Goal: Task Accomplishment & Management: Use online tool/utility

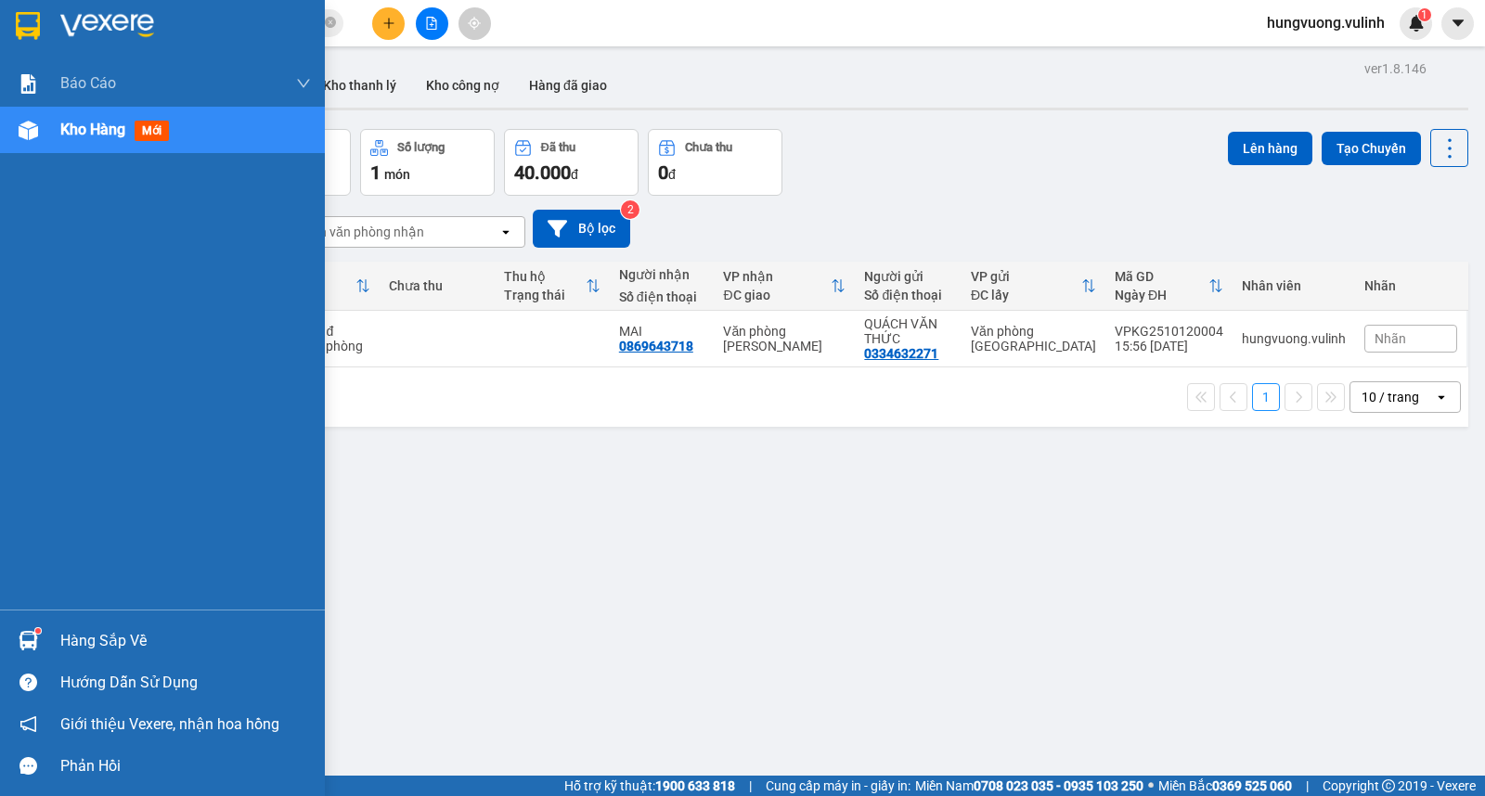
click at [30, 636] on img at bounding box center [28, 640] width 19 height 19
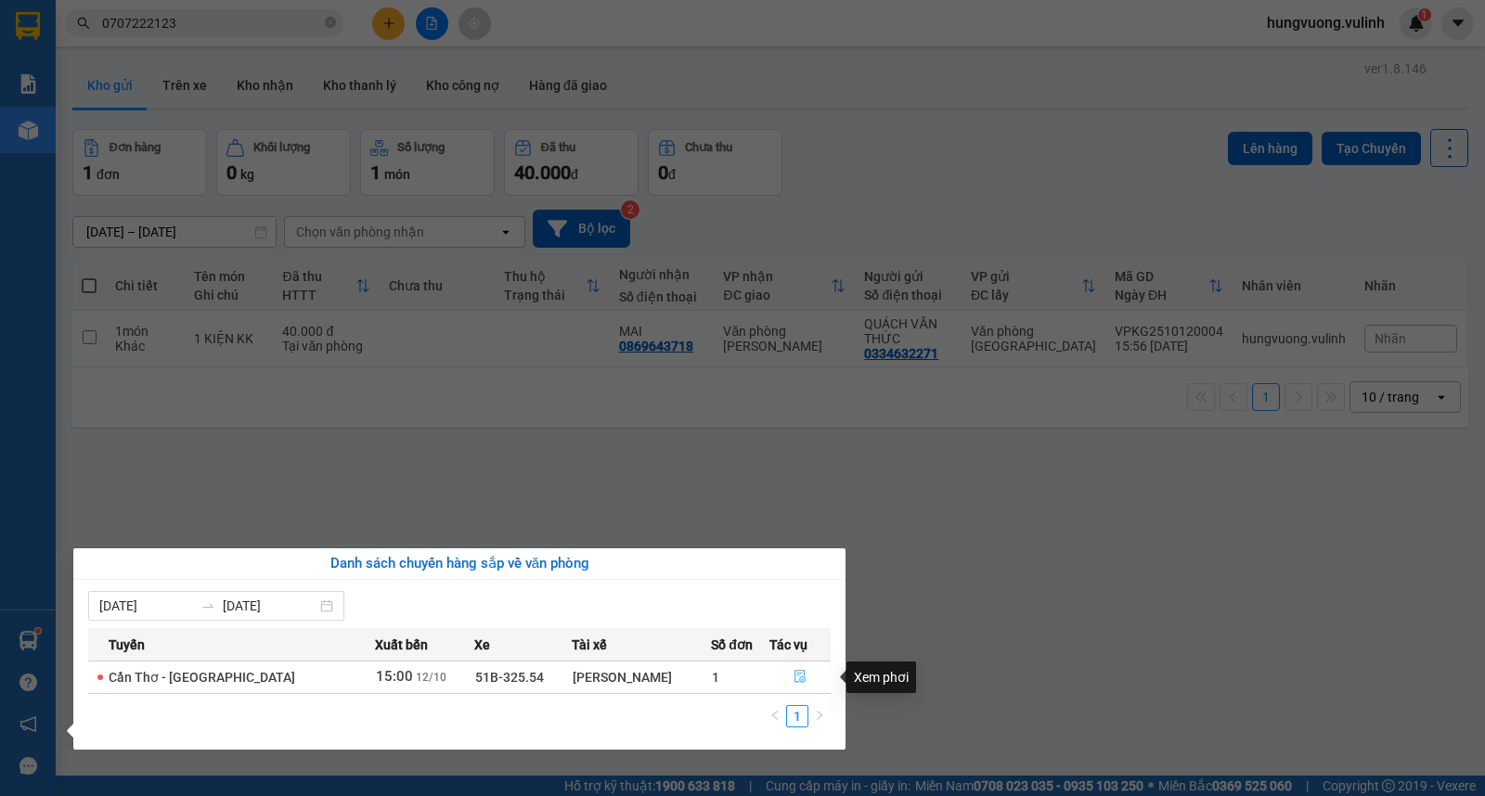
click at [789, 677] on button "button" at bounding box center [799, 677] width 59 height 30
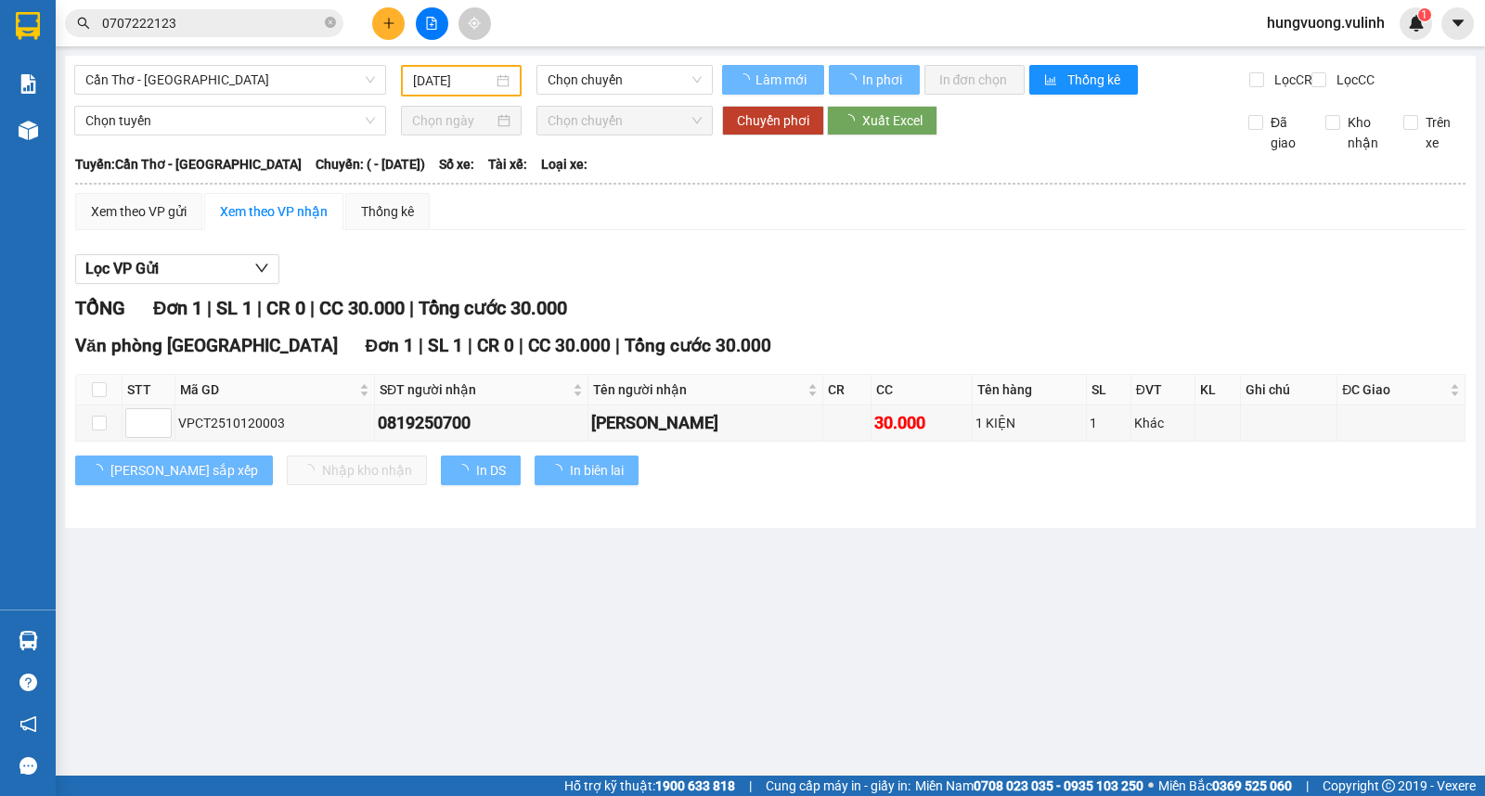
type input "[DATE]"
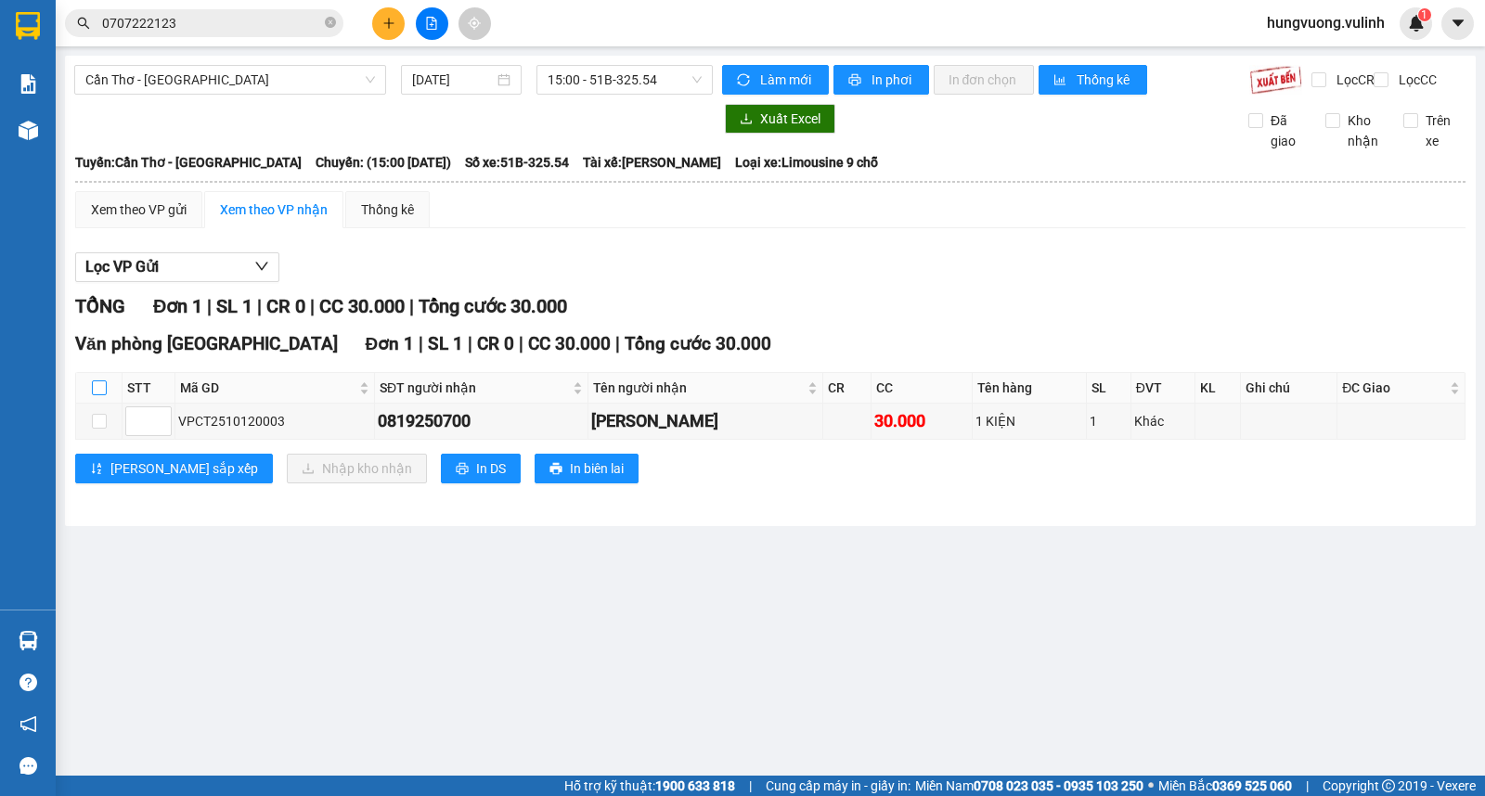
click at [93, 395] on input "checkbox" at bounding box center [99, 387] width 15 height 15
checkbox input "true"
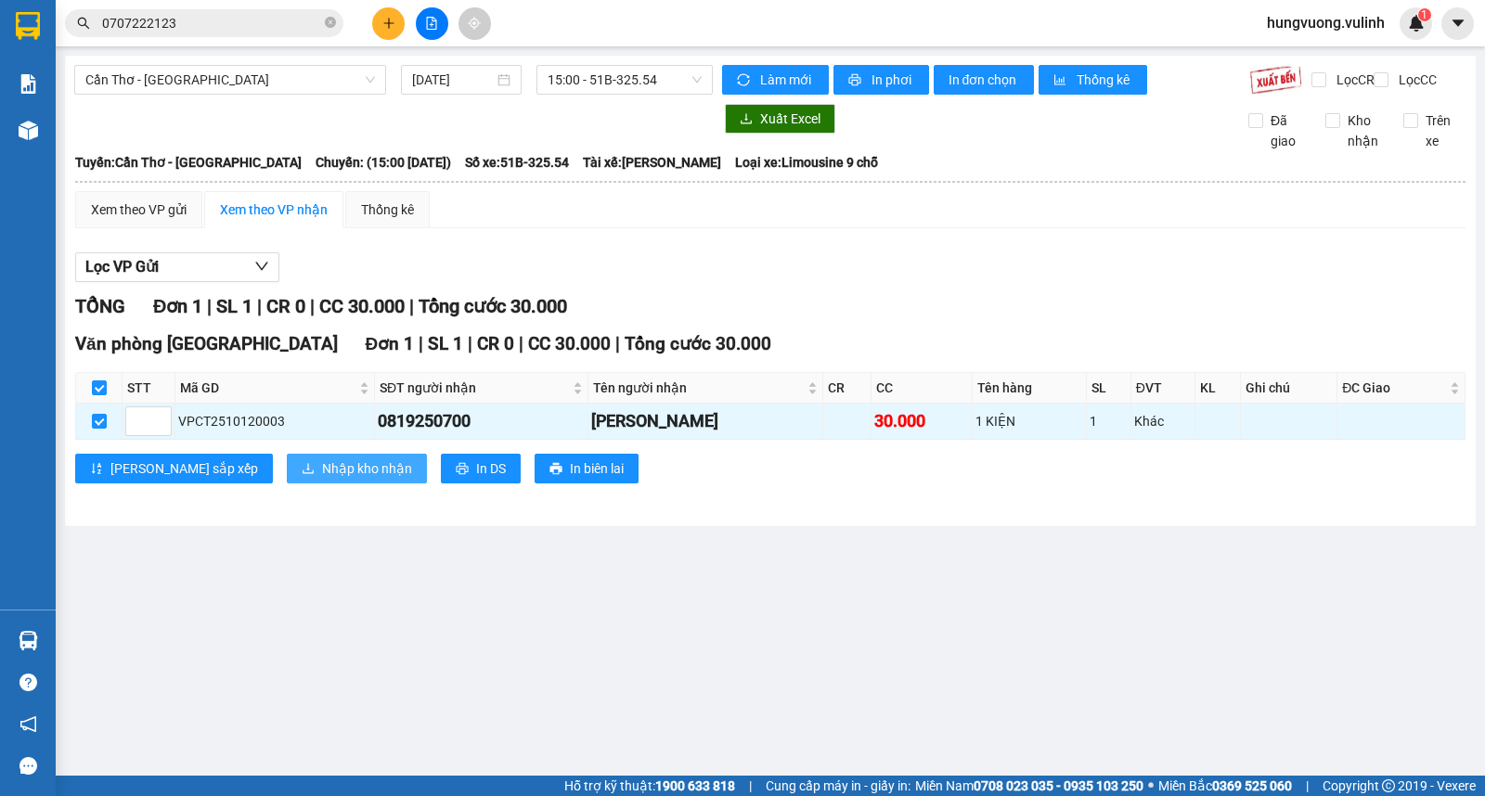
click at [322, 479] on span "Nhập kho nhận" at bounding box center [367, 468] width 90 height 20
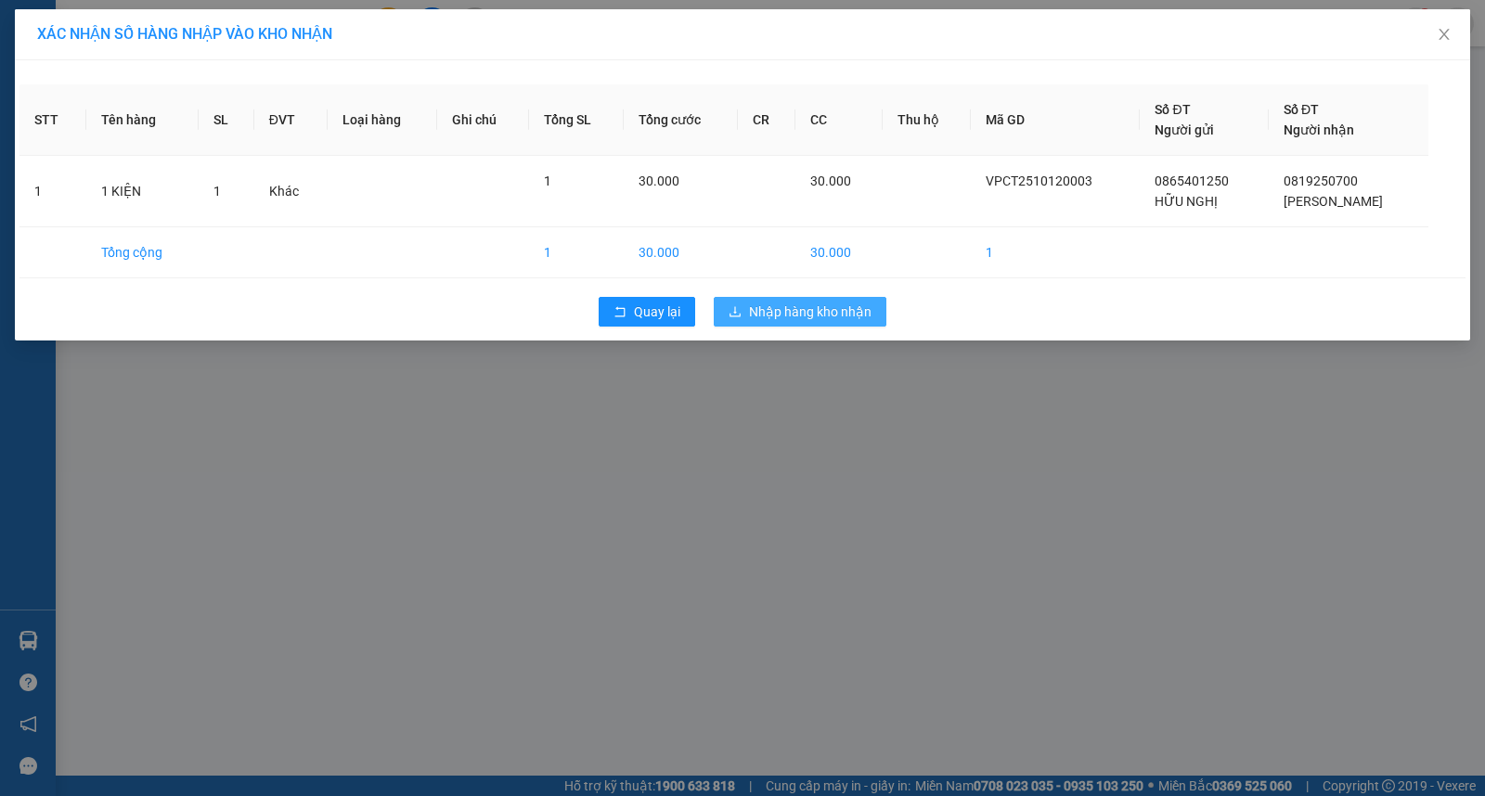
click at [827, 310] on span "Nhập hàng kho nhận" at bounding box center [810, 312] width 122 height 20
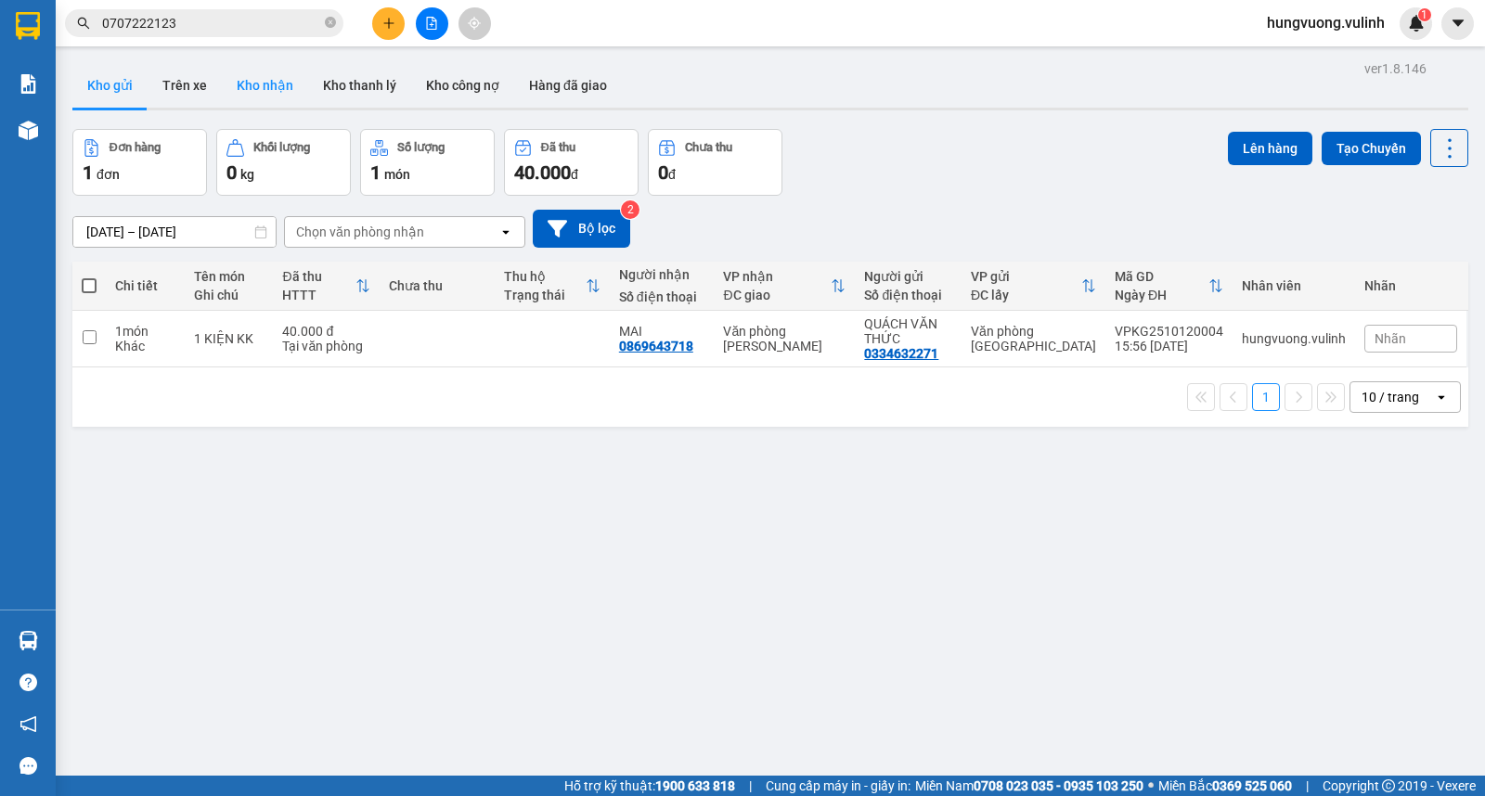
click at [276, 85] on button "Kho nhận" at bounding box center [265, 85] width 86 height 45
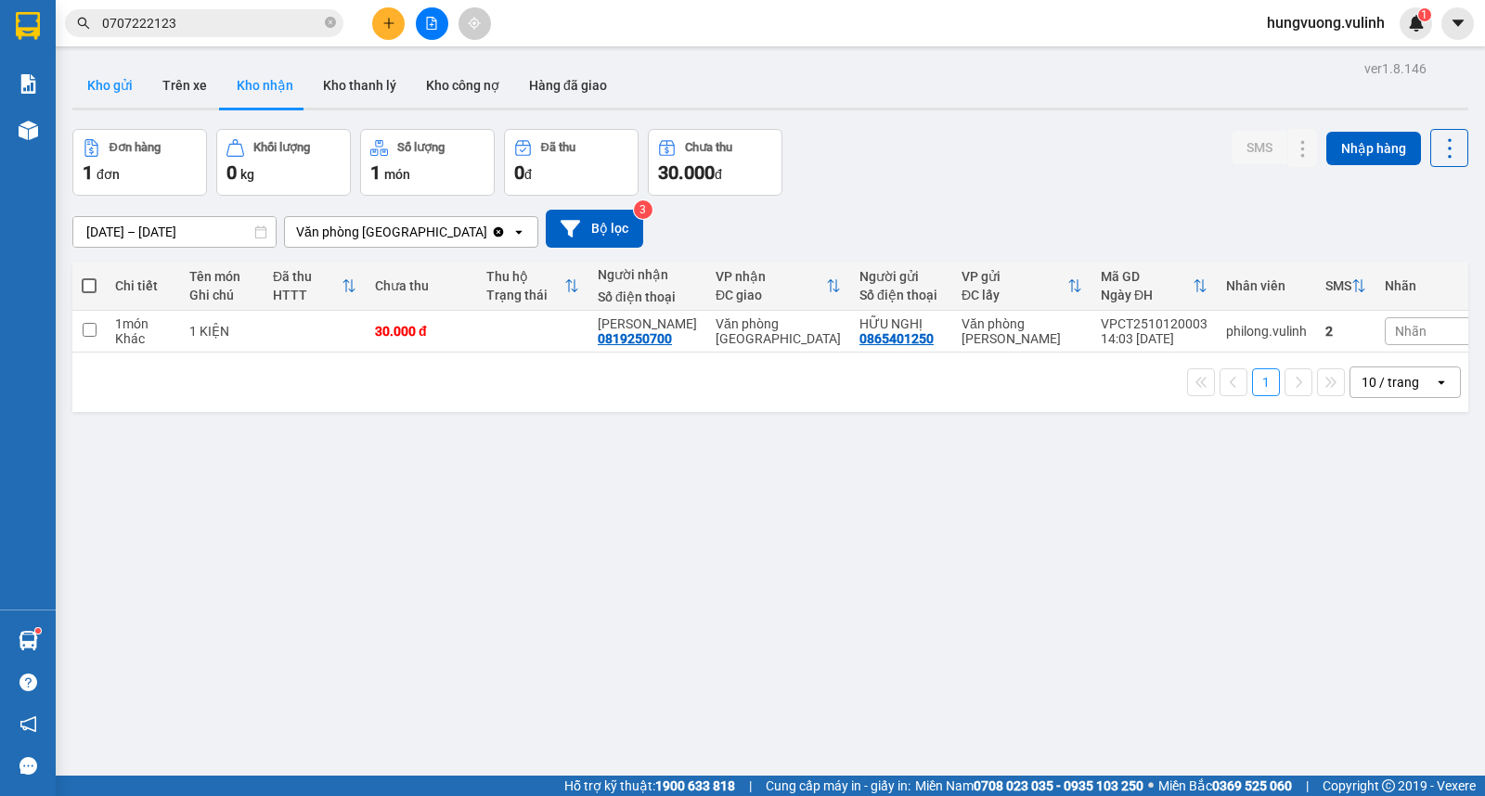
click at [114, 74] on button "Kho gửi" at bounding box center [109, 85] width 75 height 45
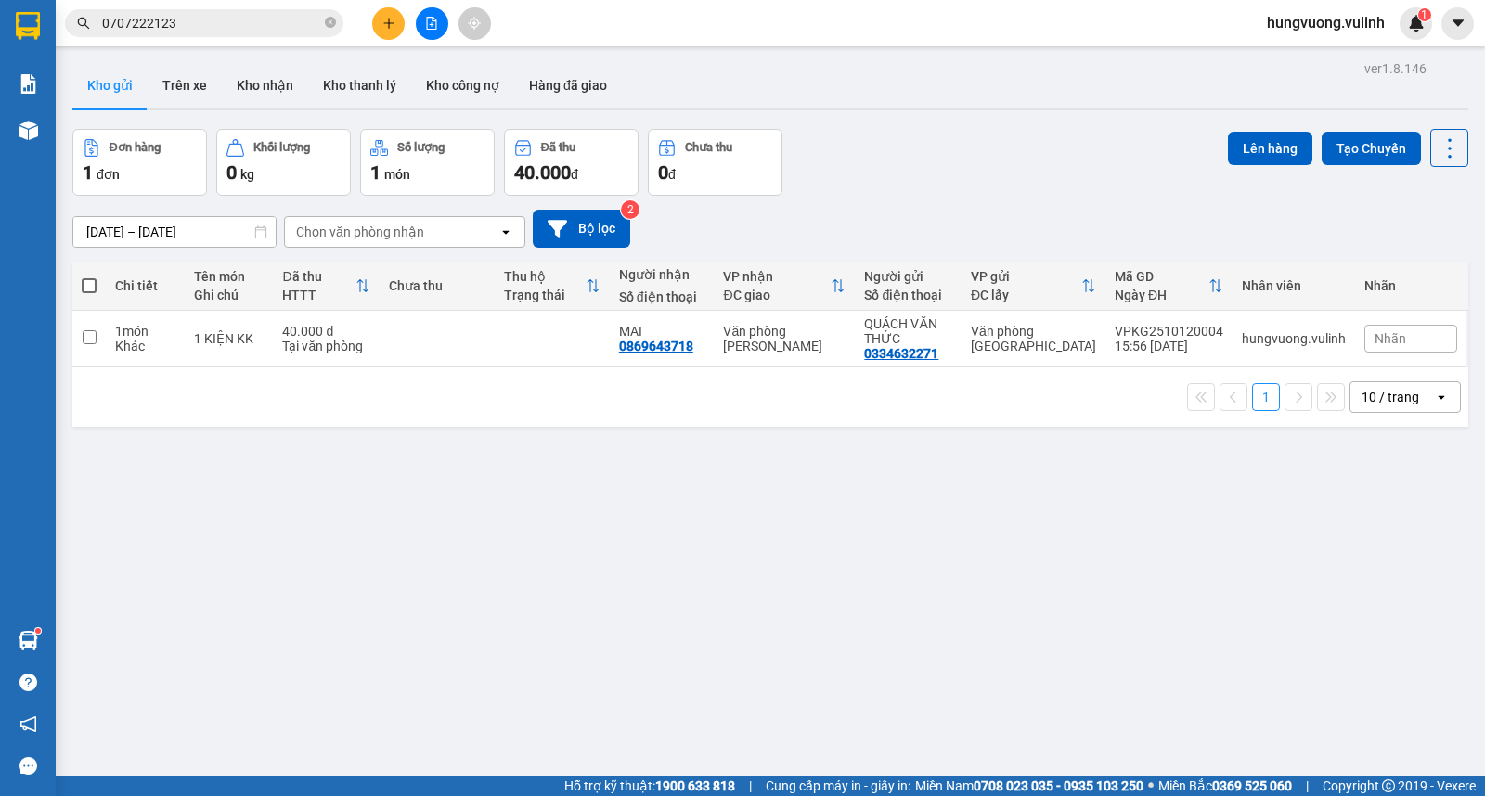
click at [91, 295] on th at bounding box center [88, 286] width 33 height 49
click at [87, 281] on span at bounding box center [89, 285] width 15 height 15
click at [89, 276] on input "checkbox" at bounding box center [89, 276] width 0 height 0
checkbox input "true"
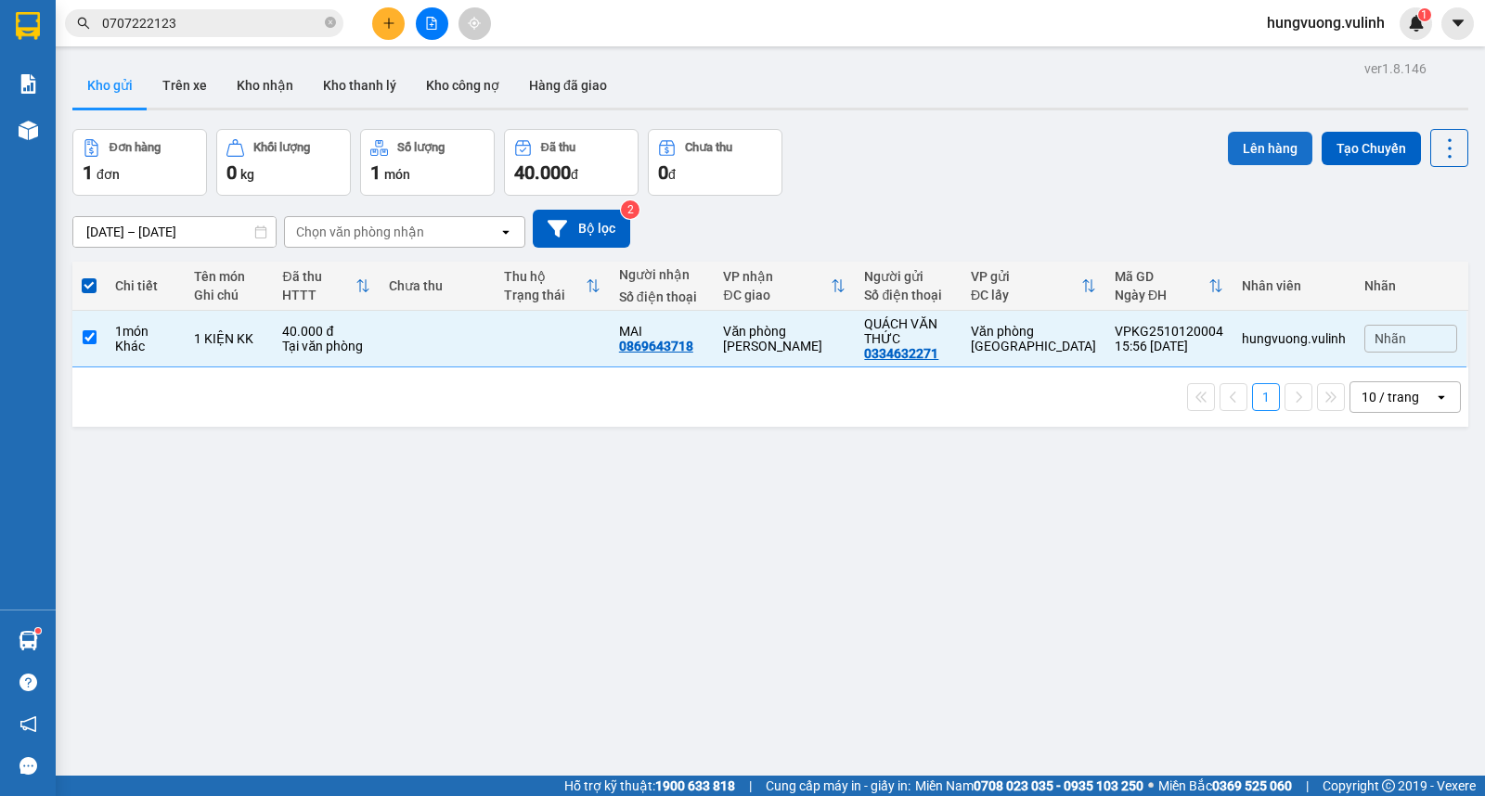
click at [1232, 146] on button "Lên hàng" at bounding box center [1270, 148] width 84 height 33
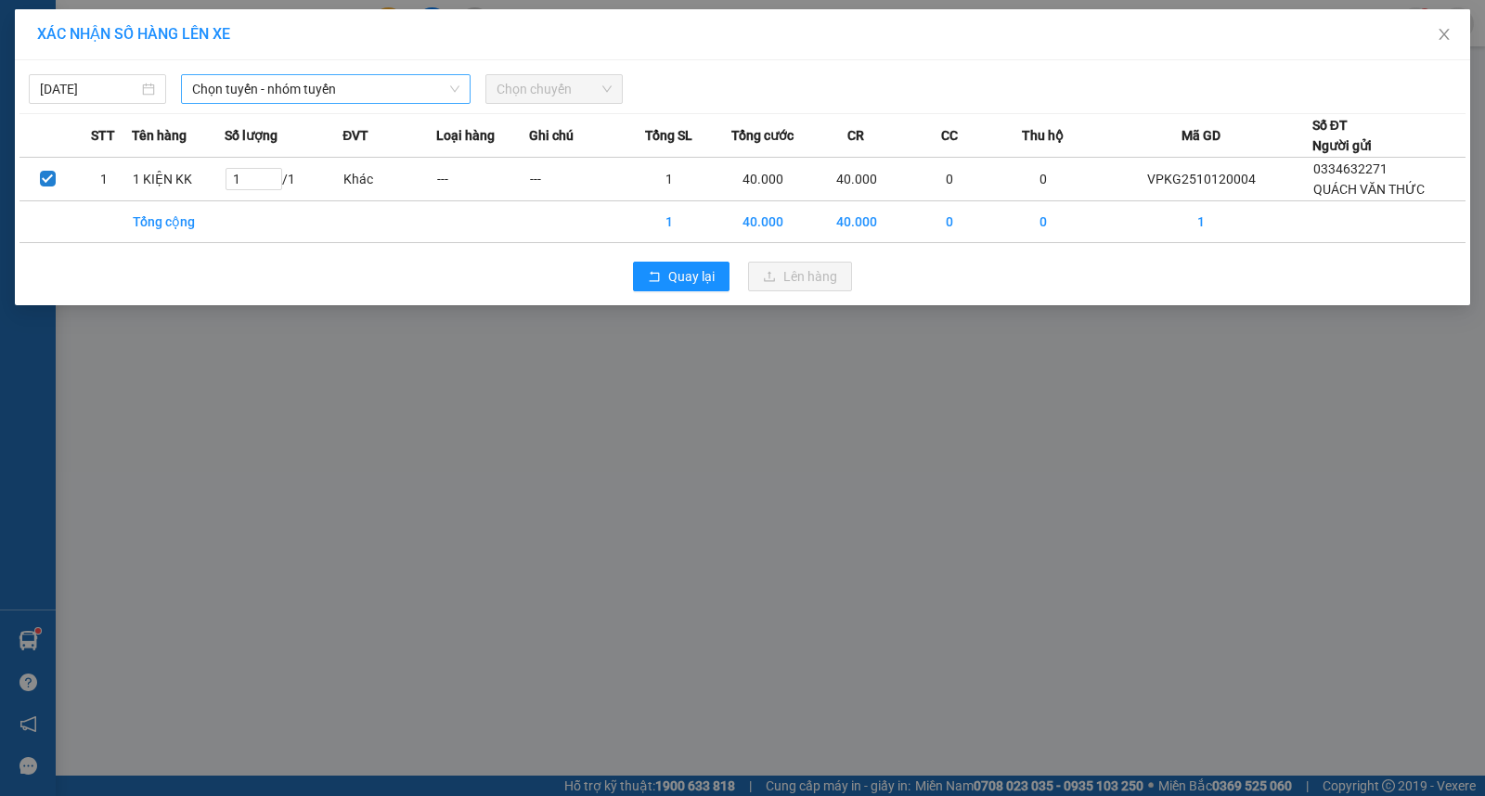
click at [319, 80] on span "Chọn tuyến - nhóm tuyến" at bounding box center [325, 89] width 267 height 28
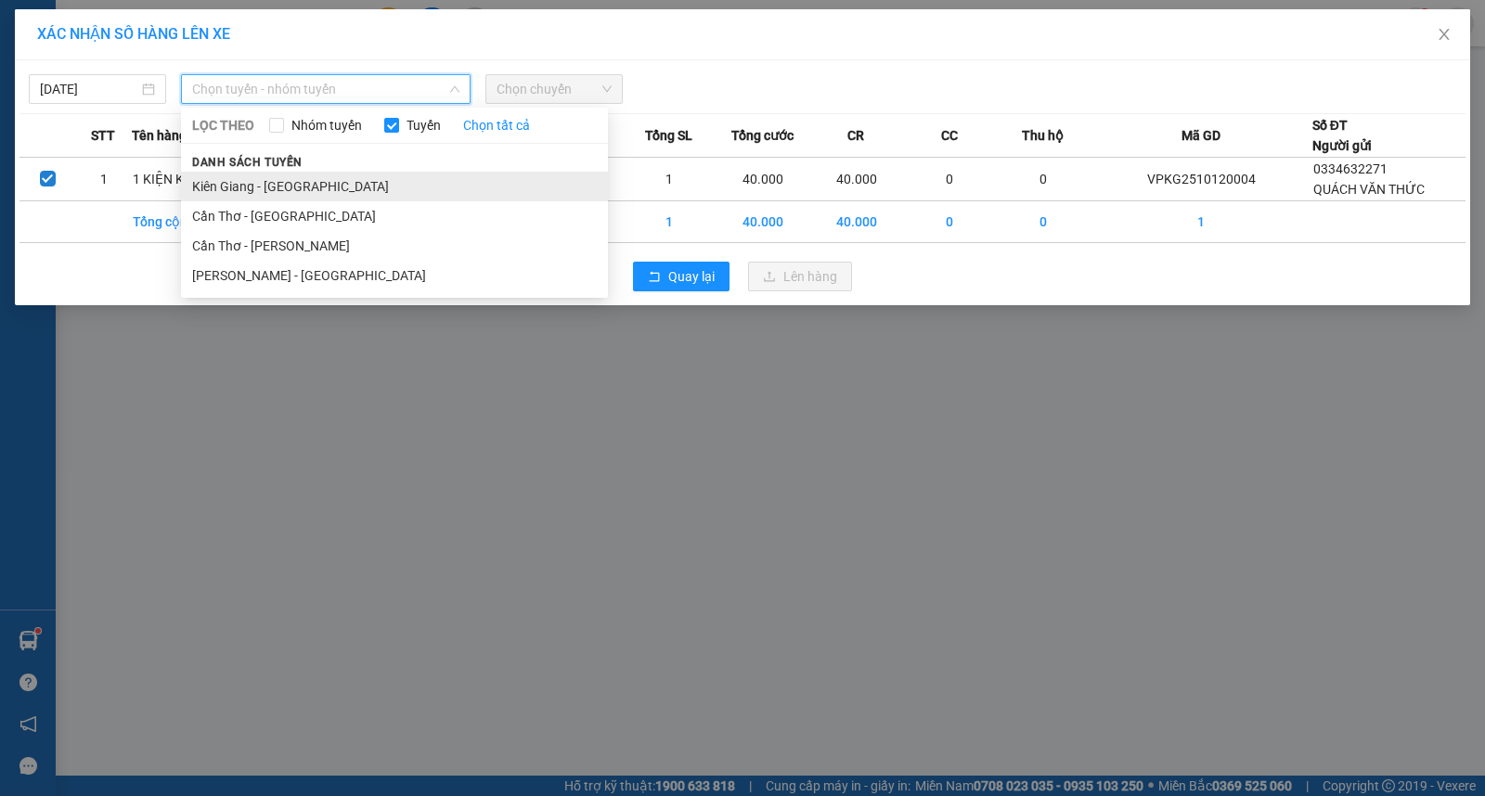
click at [412, 173] on li "Kiên Giang - [GEOGRAPHIC_DATA]" at bounding box center [394, 187] width 427 height 30
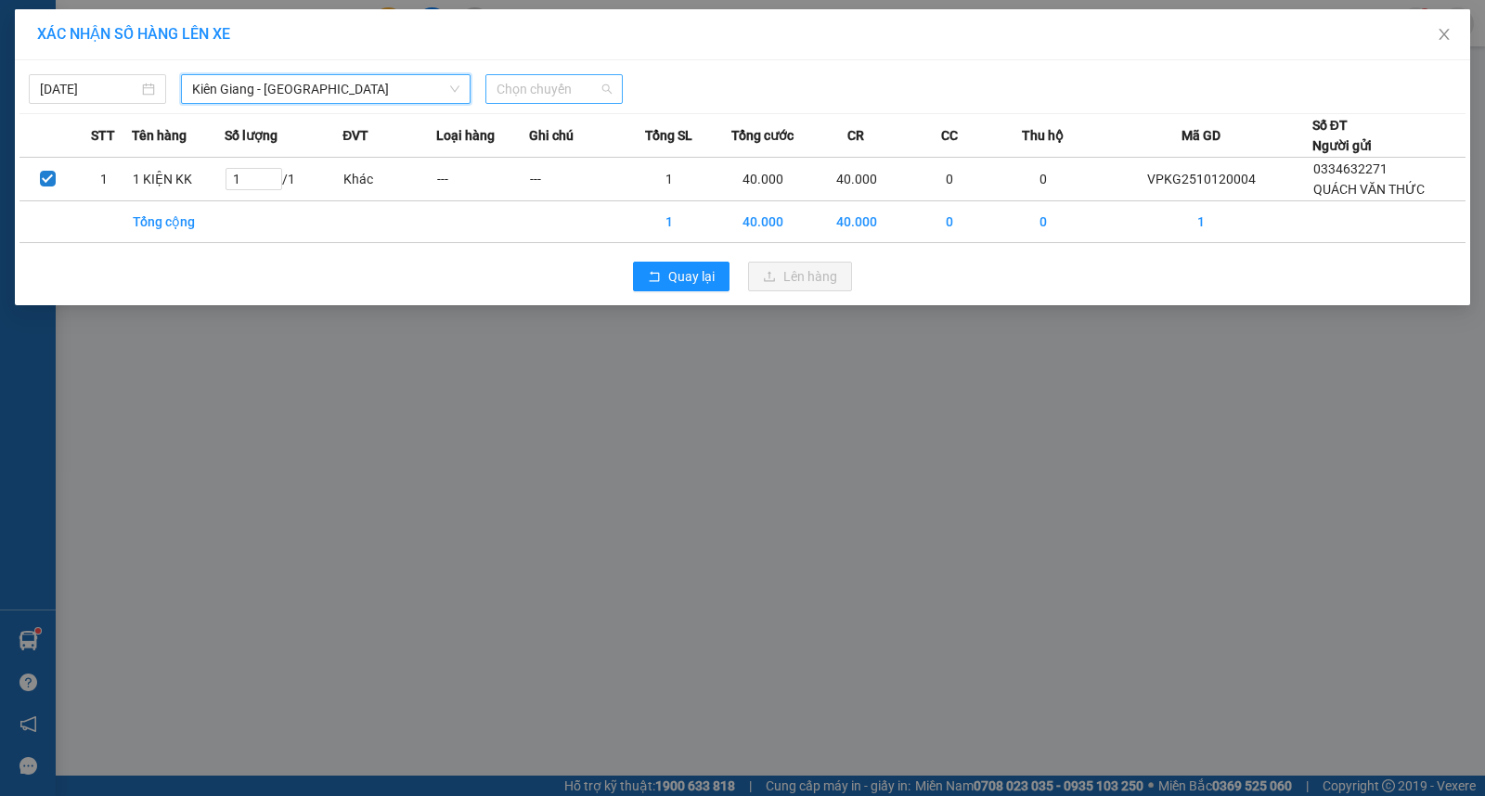
click at [596, 91] on span "Chọn chuyến" at bounding box center [553, 89] width 115 height 28
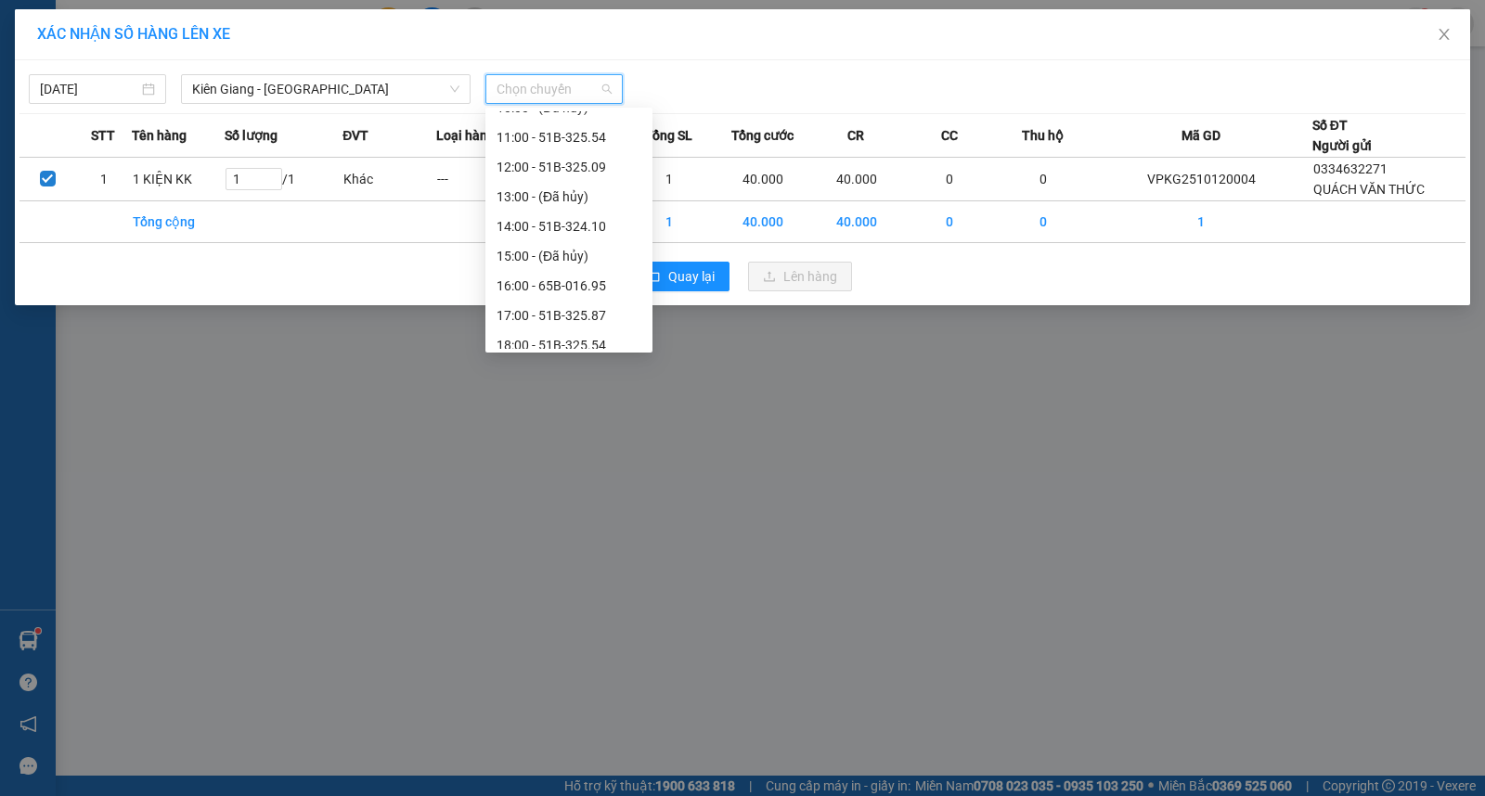
scroll to position [252, 0]
click at [598, 291] on div "17:00 - 51B-325.87" at bounding box center [568, 289] width 145 height 20
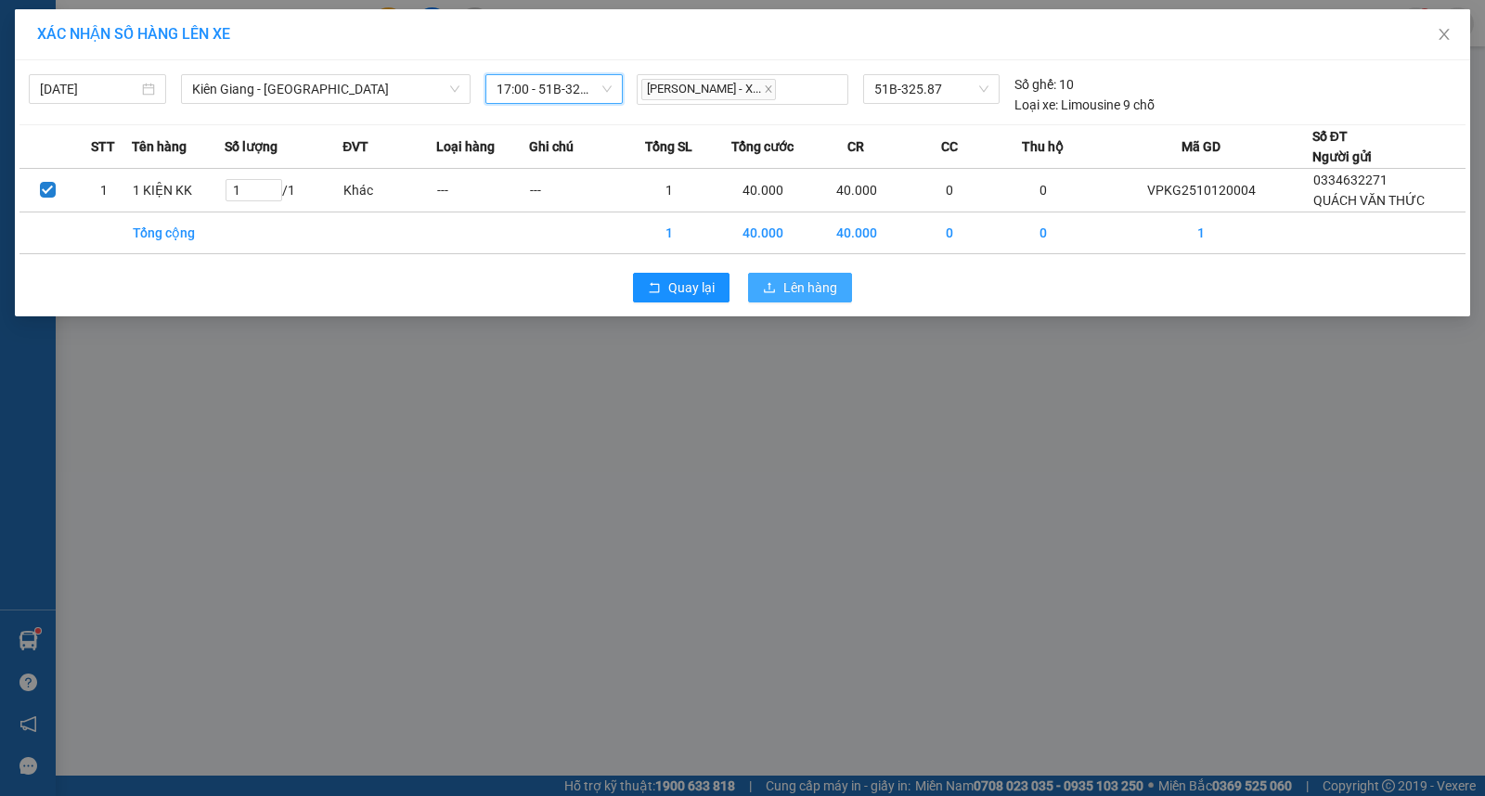
click at [826, 285] on span "Lên hàng" at bounding box center [810, 287] width 54 height 20
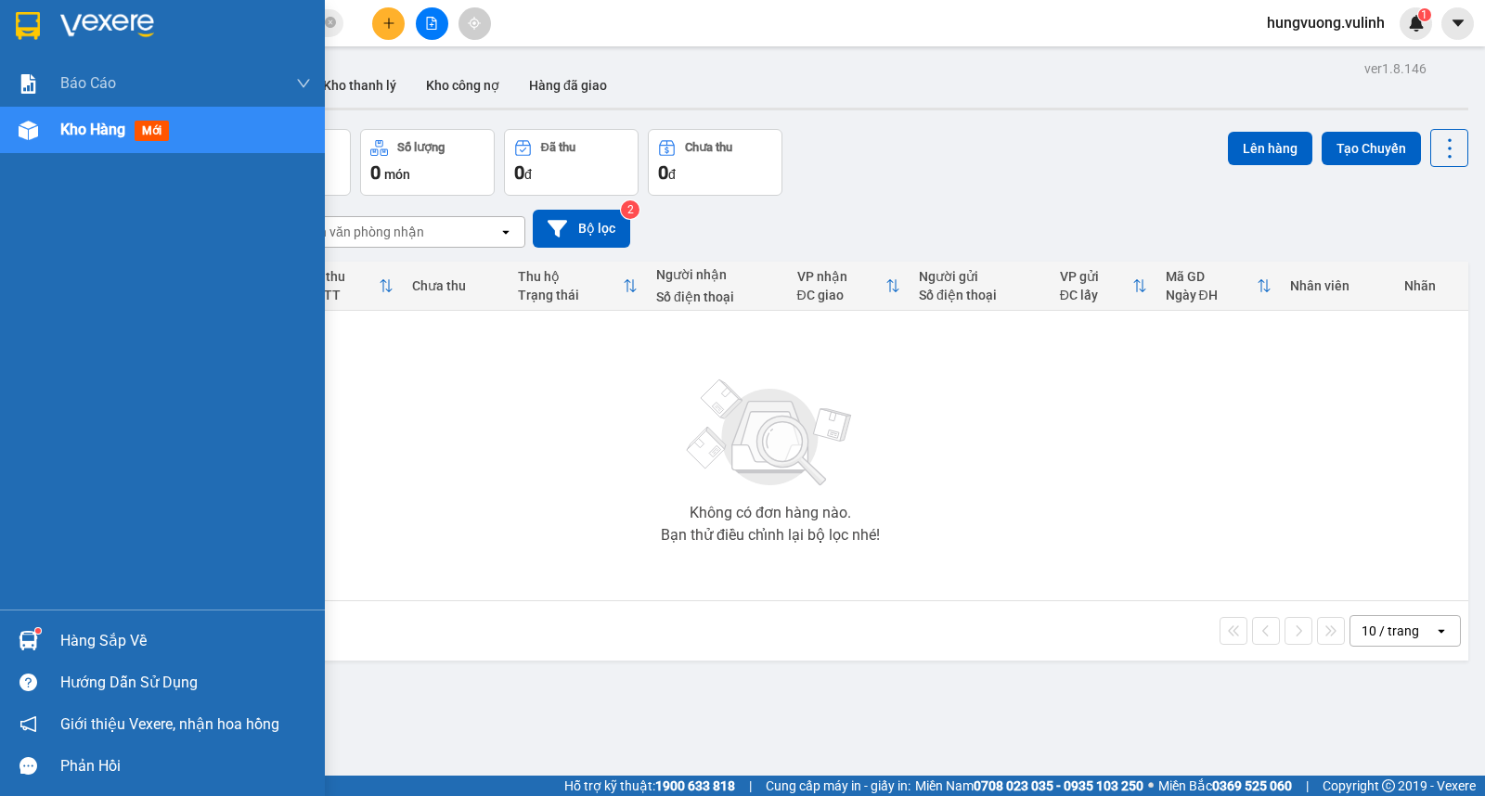
click at [89, 650] on div "Hàng sắp về" at bounding box center [185, 641] width 251 height 28
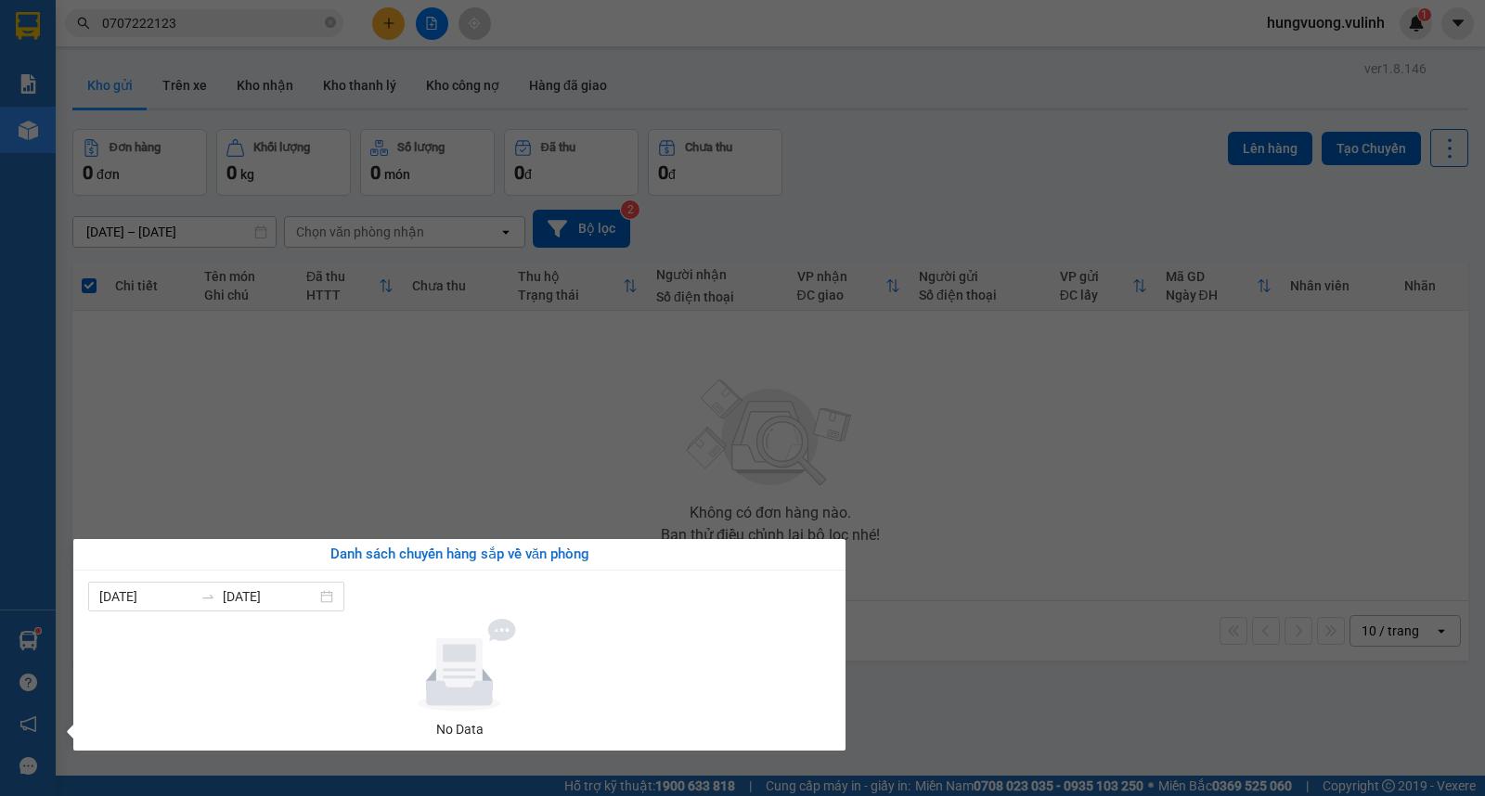
click at [611, 418] on section "Kết quả tìm kiếm ( 1 ) Bộ lọc Mã ĐH Trạng thái Món hàng Tổng cước Chưa cước Nhã…" at bounding box center [742, 398] width 1485 height 796
